Goal: Transaction & Acquisition: Register for event/course

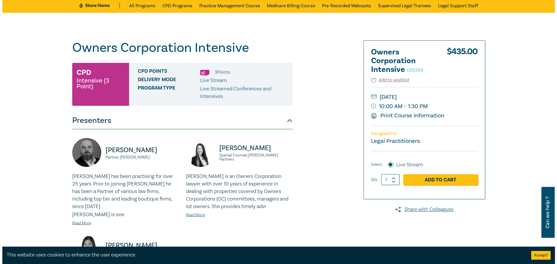
scroll to position [29, 0]
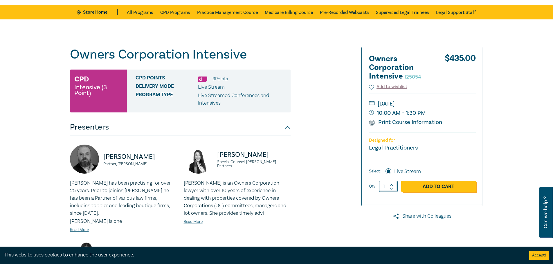
click at [429, 187] on link "Add to Cart" at bounding box center [438, 186] width 75 height 11
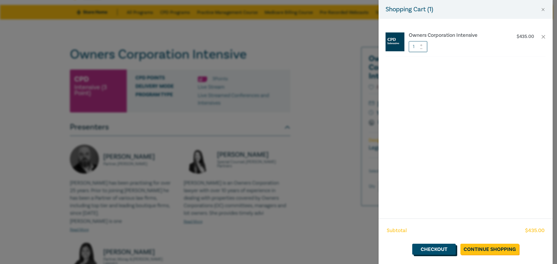
click at [440, 252] on link "Checkout" at bounding box center [434, 249] width 44 height 11
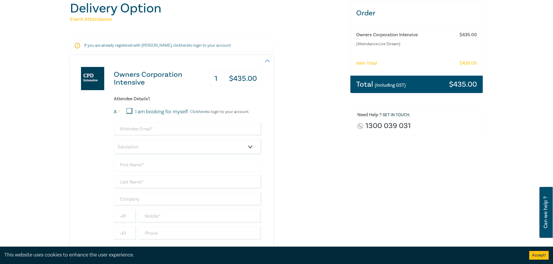
scroll to position [87, 0]
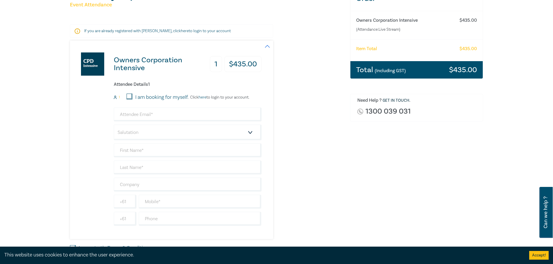
click at [129, 98] on input "I am booking for myself." at bounding box center [129, 97] width 6 height 6
checkbox input "true"
click at [134, 117] on input "email" at bounding box center [188, 115] width 148 height 14
type input "fiona@fionaclarkandco.com.au"
click at [134, 133] on select "Salutation Mr. Mrs. Ms. Miss Dr. Prof. Other" at bounding box center [188, 133] width 148 height 16
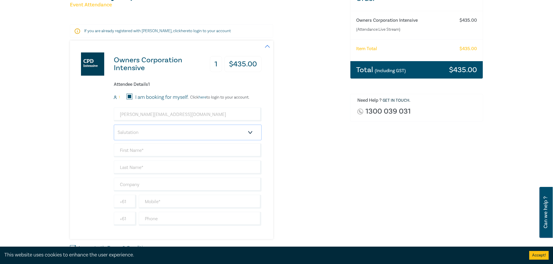
select select "Ms."
click at [114, 125] on select "Salutation Mr. Mrs. Ms. Miss Dr. Prof. Other" at bounding box center [188, 133] width 148 height 16
click at [124, 150] on input "text" at bounding box center [188, 151] width 148 height 14
type input "Fiona"
click at [149, 169] on input "text" at bounding box center [188, 168] width 148 height 14
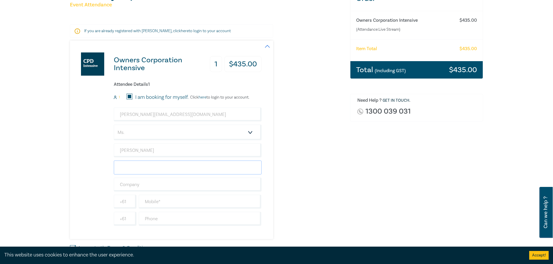
type input "Clark"
click at [143, 187] on input "text" at bounding box center [188, 185] width 148 height 14
type input "fiona d clark and co"
click at [156, 199] on input "text" at bounding box center [200, 202] width 123 height 14
type input "0410404651"
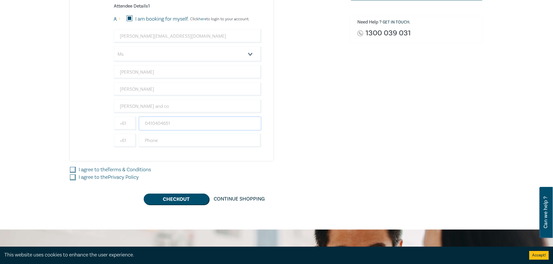
scroll to position [174, 0]
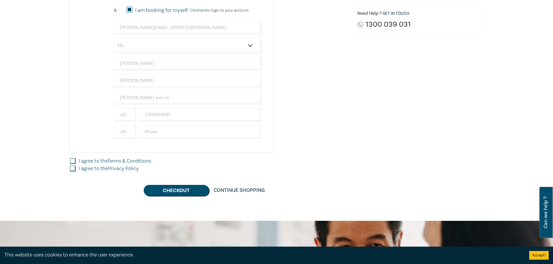
click at [73, 161] on input "I agree to the Terms & Conditions" at bounding box center [73, 161] width 6 height 6
checkbox input "true"
click at [75, 170] on input "I agree to the Privacy Policy" at bounding box center [73, 169] width 6 height 6
checkbox input "true"
click at [169, 193] on button "Checkout" at bounding box center [176, 190] width 65 height 11
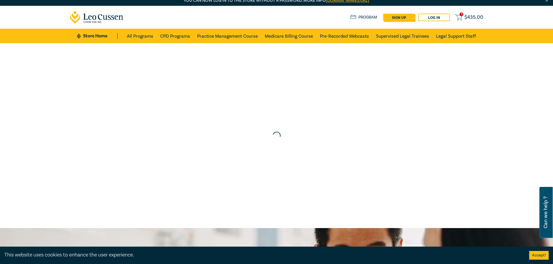
scroll to position [0, 0]
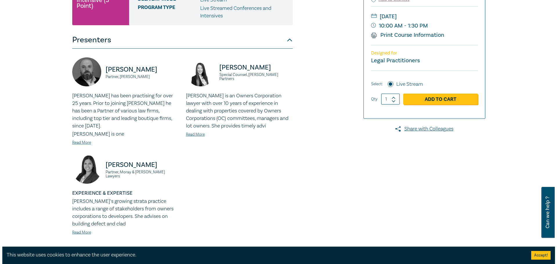
scroll to position [116, 0]
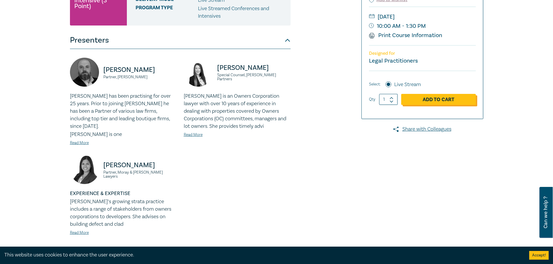
click at [435, 102] on link "Add to Cart" at bounding box center [438, 99] width 75 height 11
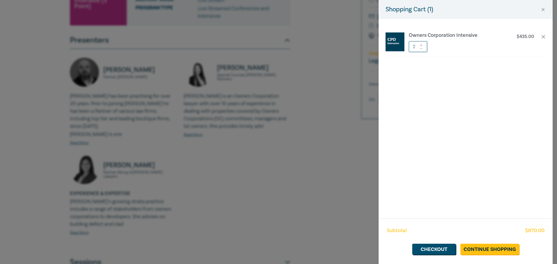
click at [422, 46] on icon at bounding box center [421, 45] width 4 height 2
click at [421, 50] on span at bounding box center [421, 48] width 4 height 3
click at [422, 49] on icon at bounding box center [421, 49] width 4 height 2
click at [440, 251] on link "Checkout" at bounding box center [434, 249] width 44 height 11
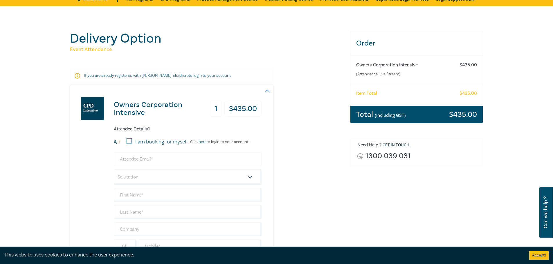
scroll to position [58, 0]
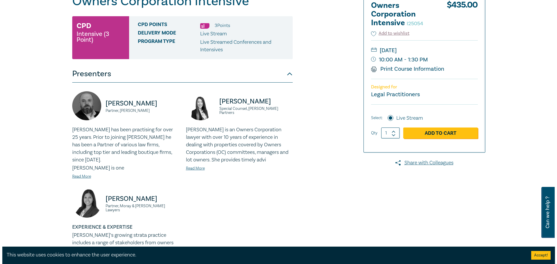
scroll to position [87, 0]
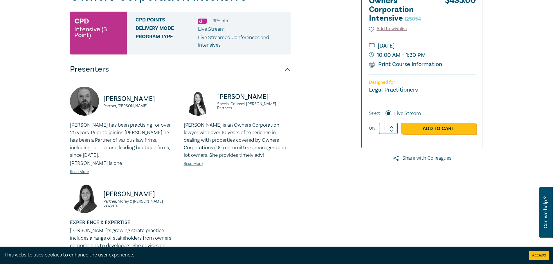
click at [437, 129] on link "Add to Cart" at bounding box center [438, 128] width 75 height 11
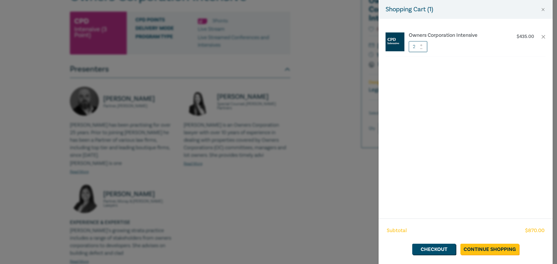
click at [421, 50] on icon at bounding box center [421, 49] width 4 height 2
click at [443, 253] on link "Checkout" at bounding box center [434, 249] width 44 height 11
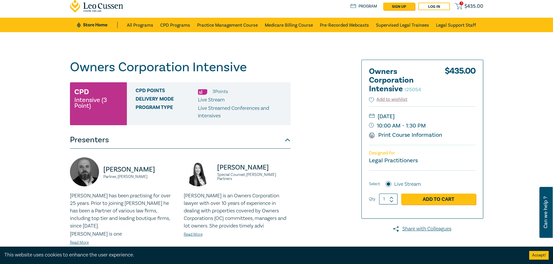
scroll to position [29, 0]
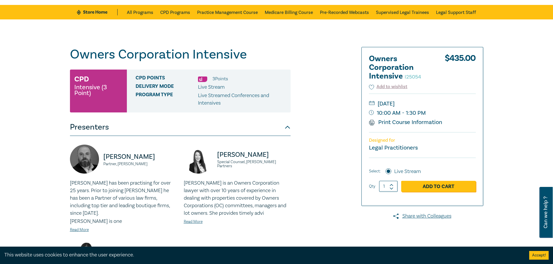
click at [391, 189] on icon at bounding box center [391, 188] width 4 height 3
click at [391, 186] on icon at bounding box center [391, 185] width 4 height 3
click at [390, 188] on icon at bounding box center [391, 188] width 3 height 1
type input "1"
click at [390, 188] on icon at bounding box center [391, 188] width 3 height 1
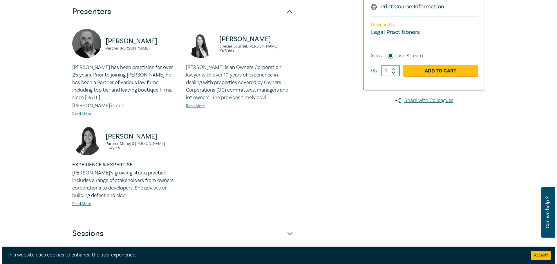
scroll to position [145, 0]
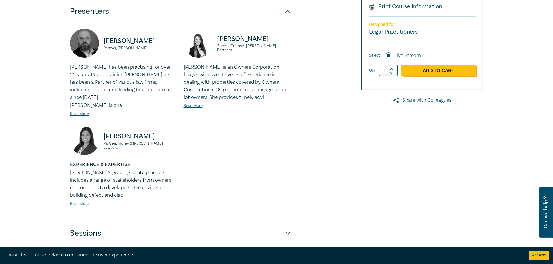
click at [446, 74] on link "Add to Cart" at bounding box center [438, 70] width 75 height 11
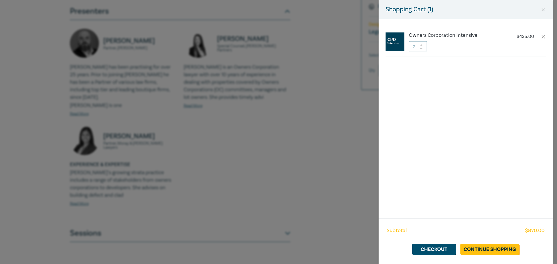
click at [420, 50] on icon at bounding box center [421, 49] width 4 height 2
click at [433, 250] on link "Checkout" at bounding box center [434, 249] width 44 height 11
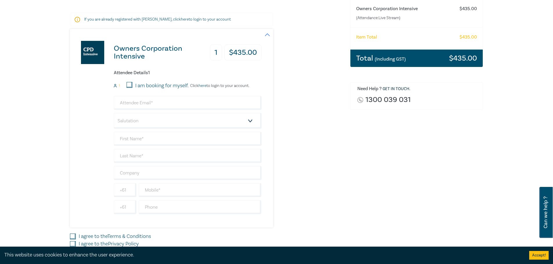
scroll to position [116, 0]
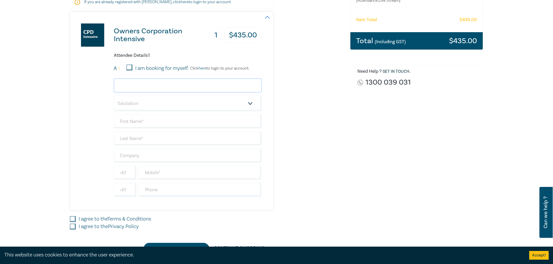
click at [146, 88] on input "email" at bounding box center [188, 86] width 148 height 14
type input "fiona@fionaclarkandco.com.au"
click at [131, 104] on select "Salutation Mr. Mrs. Ms. Miss Dr. Prof. Other" at bounding box center [188, 104] width 148 height 16
select select "Ms."
click at [114, 96] on select "Salutation Mr. Mrs. Ms. Miss Dr. Prof. Other" at bounding box center [188, 104] width 148 height 16
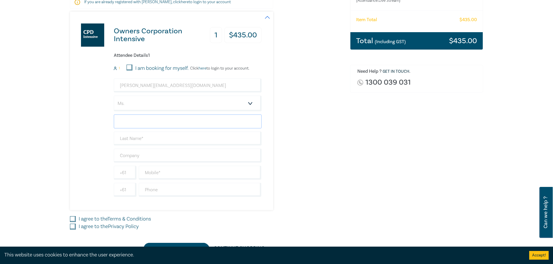
click at [127, 116] on input "text" at bounding box center [188, 122] width 148 height 14
type input "[PERSON_NAME]"
click at [142, 139] on input "text" at bounding box center [188, 139] width 148 height 14
type input "[PERSON_NAME]"
click at [138, 157] on input "text" at bounding box center [188, 156] width 148 height 14
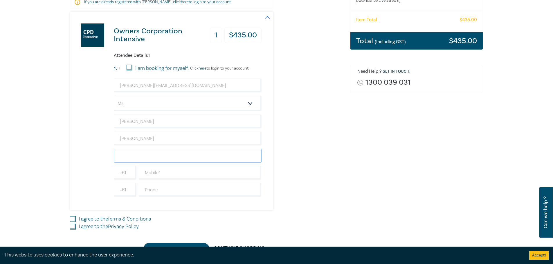
type input "[PERSON_NAME] and co"
click at [156, 175] on input "text" at bounding box center [200, 173] width 123 height 14
type input "0410404651"
click at [73, 219] on input "I agree to the Terms & Conditions" at bounding box center [73, 219] width 6 height 6
checkbox input "true"
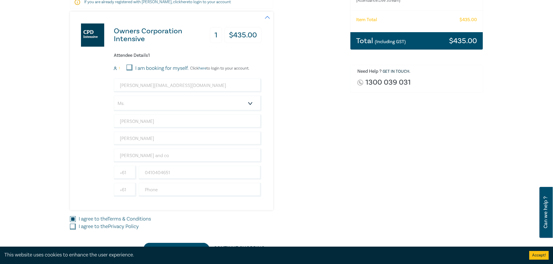
click at [75, 225] on input "I agree to the Privacy Policy" at bounding box center [73, 227] width 6 height 6
checkbox input "true"
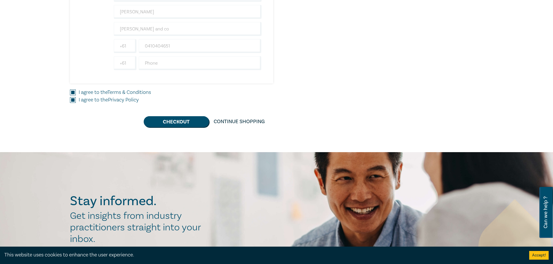
scroll to position [261, 0]
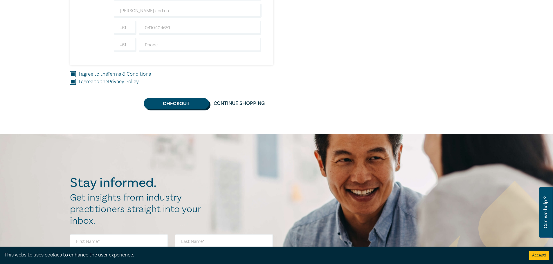
click at [180, 106] on button "Checkout" at bounding box center [176, 103] width 65 height 11
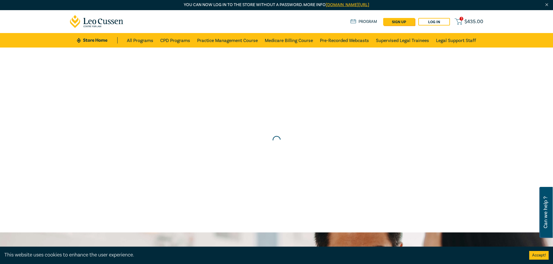
scroll to position [0, 0]
